Goal: Transaction & Acquisition: Purchase product/service

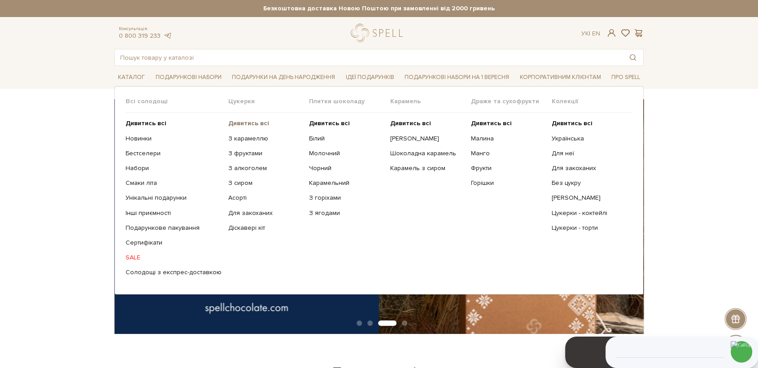
click at [230, 125] on b "Дивитись всі" at bounding box center [248, 123] width 41 height 8
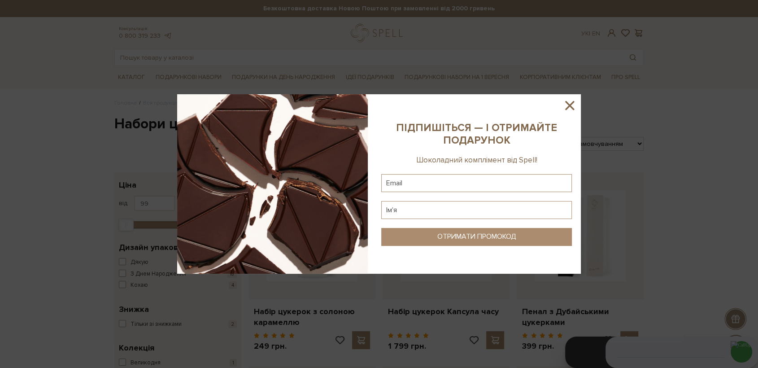
click at [566, 105] on icon at bounding box center [569, 105] width 15 height 15
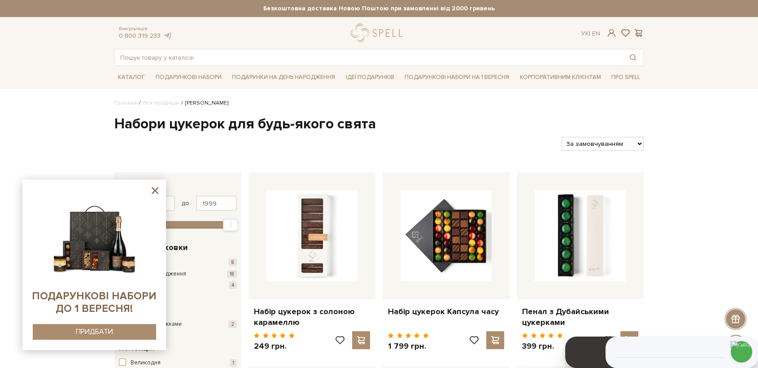
click at [159, 191] on icon at bounding box center [154, 190] width 11 height 11
